Goal: Task Accomplishment & Management: Complete application form

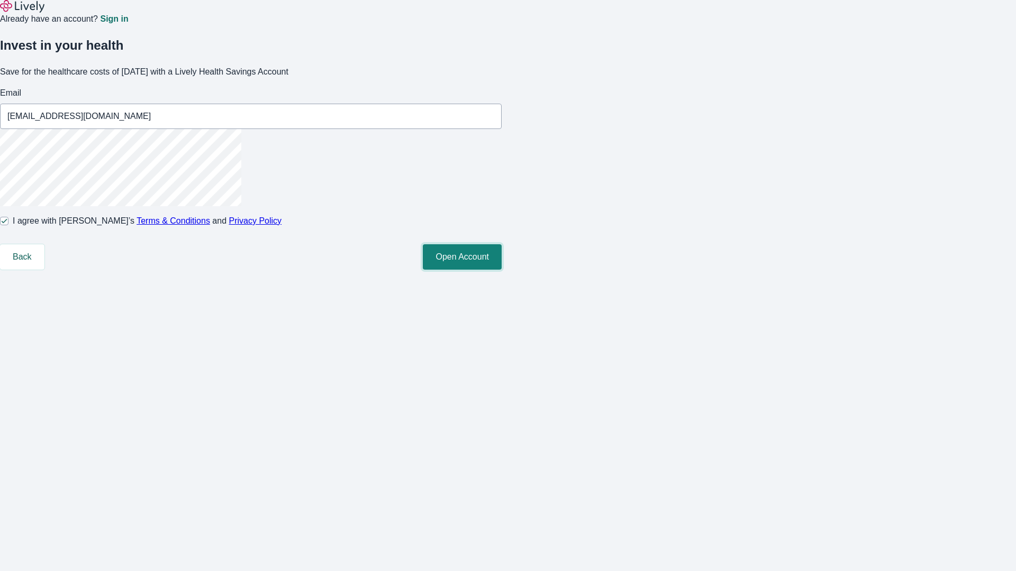
click at [502, 270] on button "Open Account" at bounding box center [462, 256] width 79 height 25
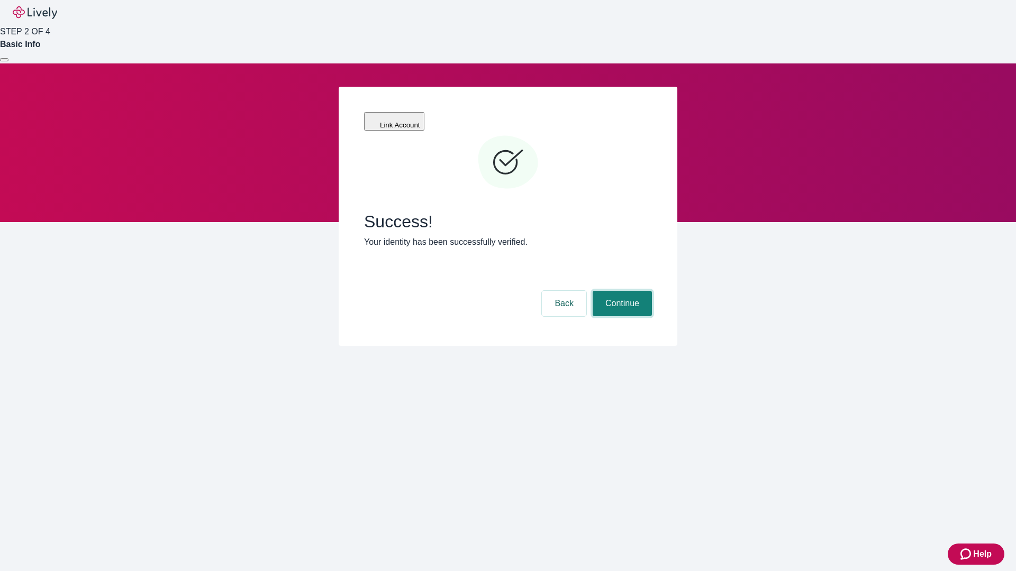
click at [621, 291] on button "Continue" at bounding box center [622, 303] width 59 height 25
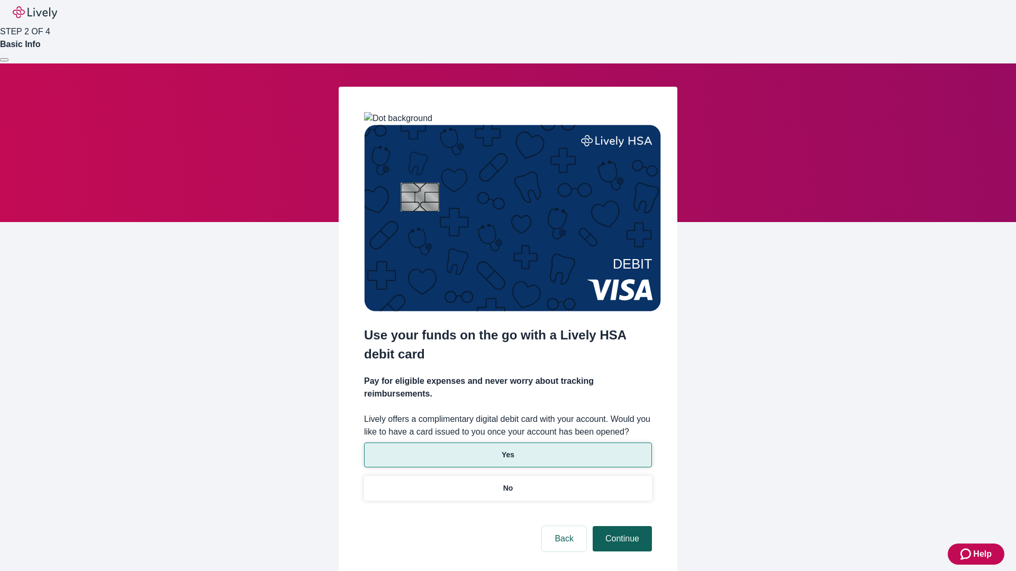
click at [507, 450] on p "Yes" at bounding box center [508, 455] width 13 height 11
click at [621, 526] on button "Continue" at bounding box center [622, 538] width 59 height 25
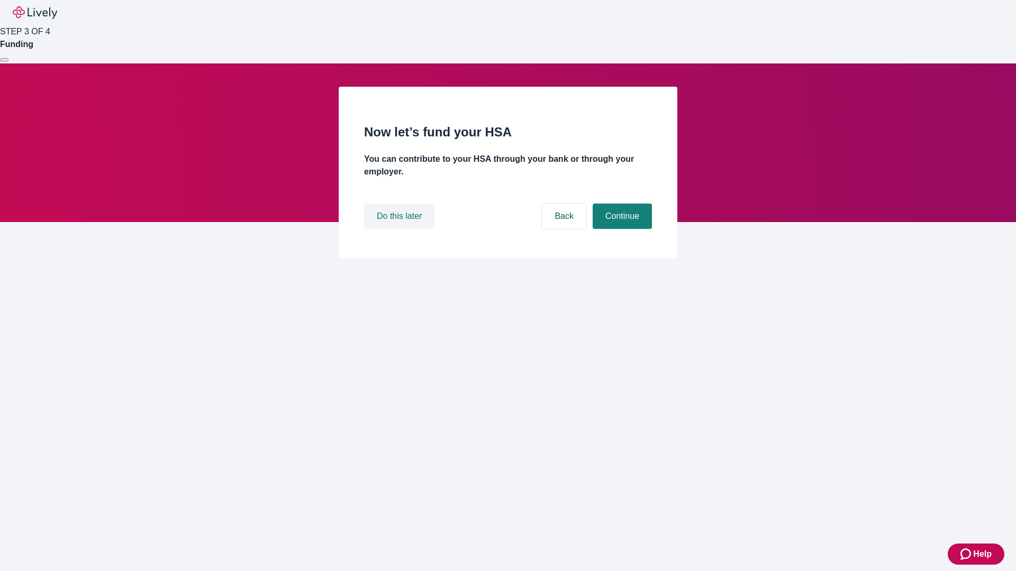
click at [400, 229] on button "Do this later" at bounding box center [399, 216] width 70 height 25
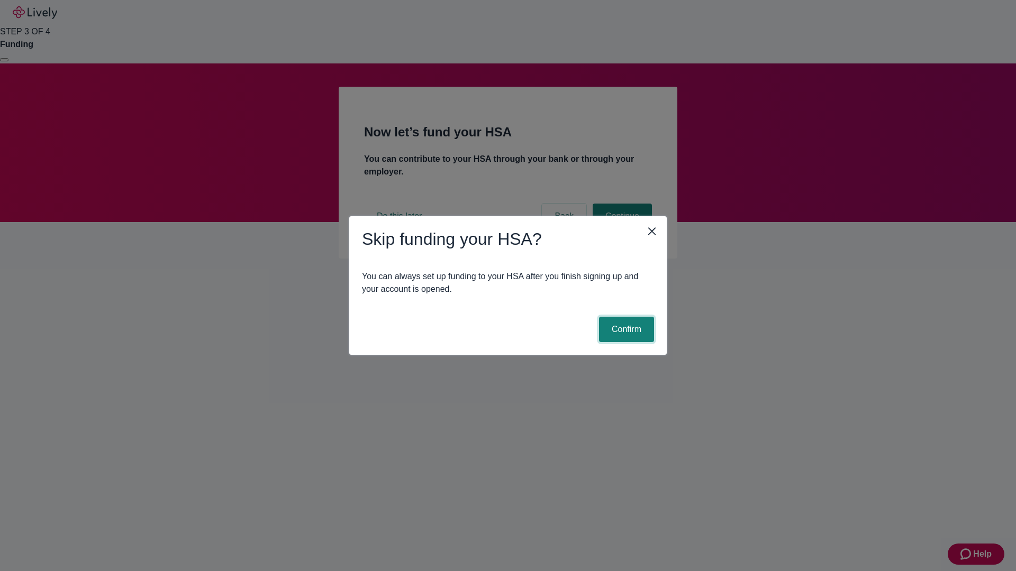
click at [625, 330] on button "Confirm" at bounding box center [626, 329] width 55 height 25
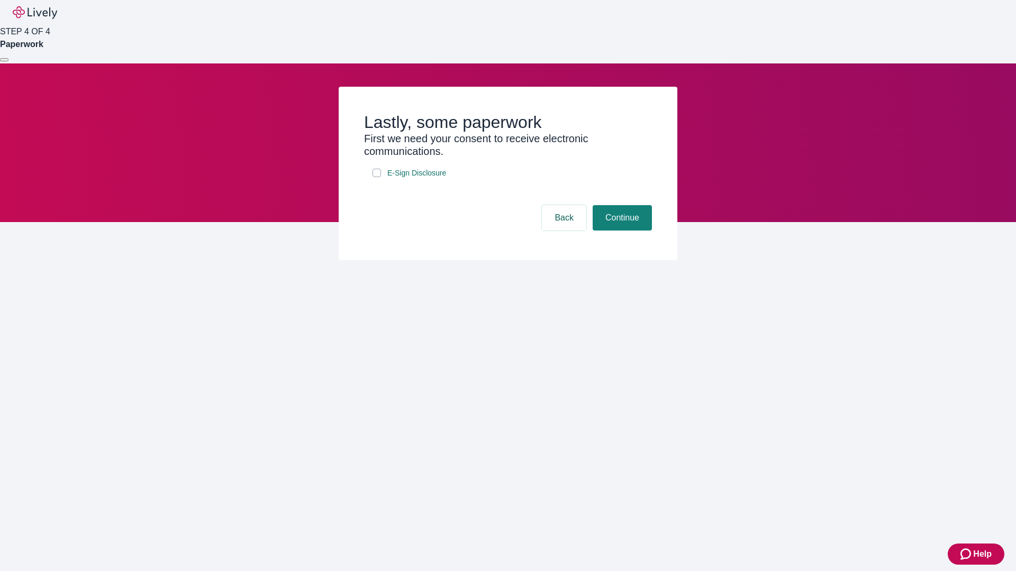
click at [377, 177] on input "E-Sign Disclosure" at bounding box center [376, 173] width 8 height 8
checkbox input "true"
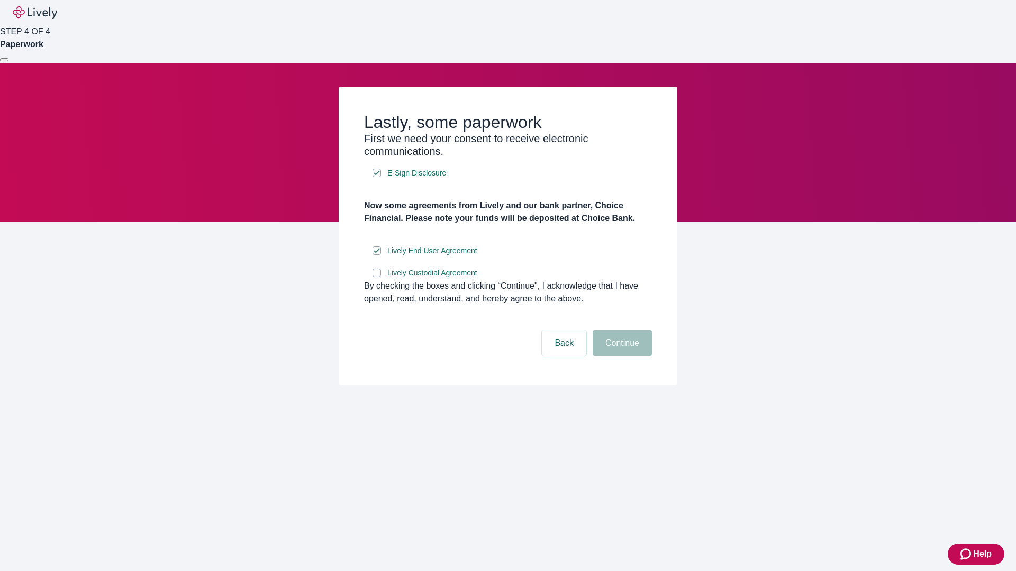
click at [377, 277] on input "Lively Custodial Agreement" at bounding box center [376, 273] width 8 height 8
checkbox input "true"
click at [621, 356] on button "Continue" at bounding box center [622, 343] width 59 height 25
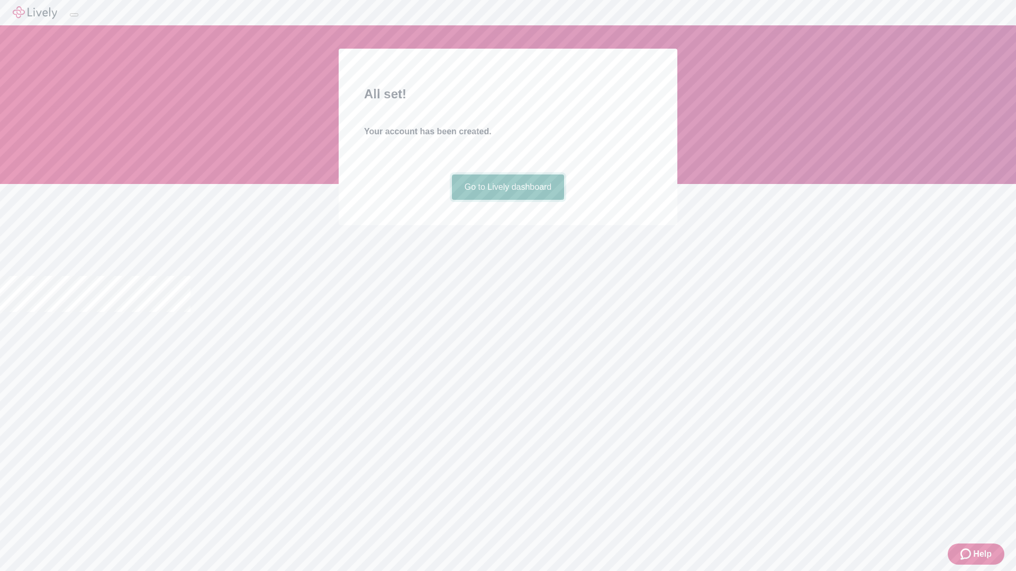
click at [507, 200] on link "Go to Lively dashboard" at bounding box center [508, 187] width 113 height 25
